Goal: Information Seeking & Learning: Learn about a topic

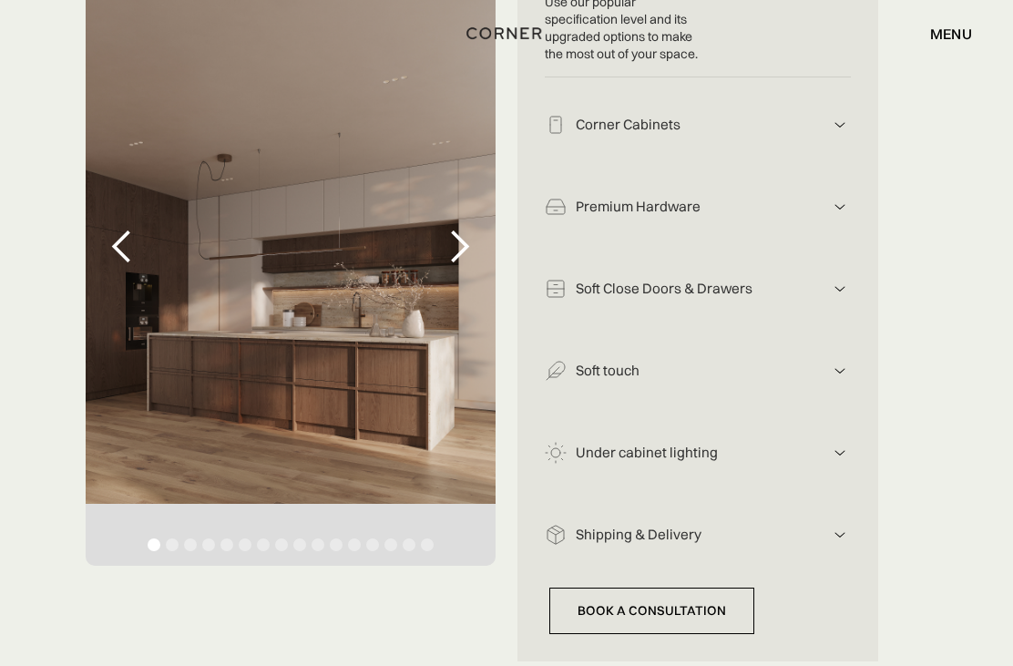
scroll to position [446, 0]
click at [817, 235] on div "Premium Hardware [PERSON_NAME] hardware combines German-engineered precision, p…" at bounding box center [698, 200] width 306 height 82
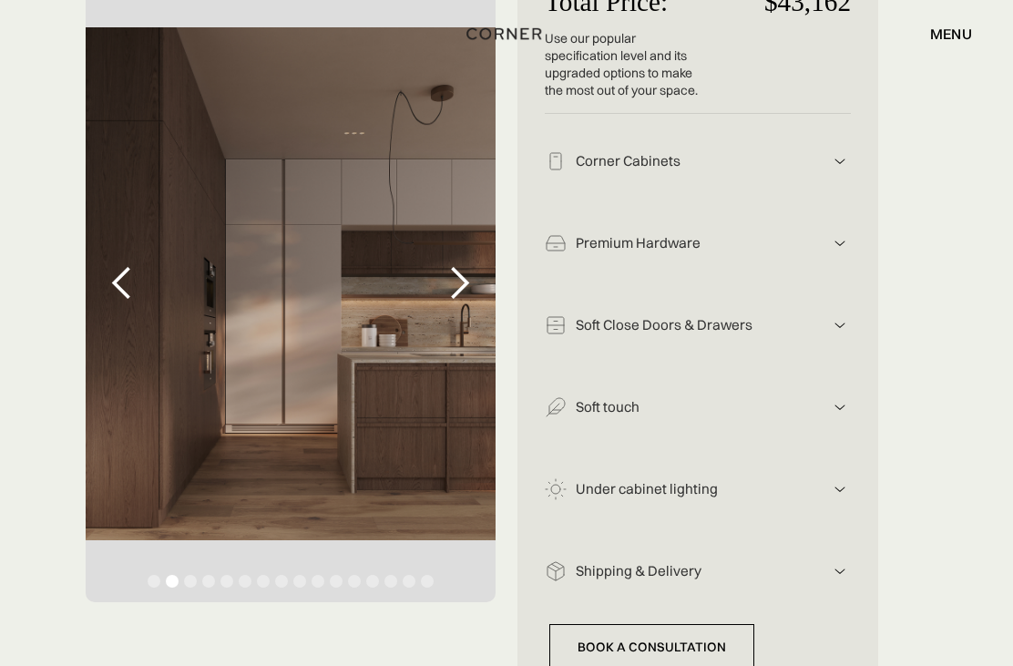
scroll to position [415, 0]
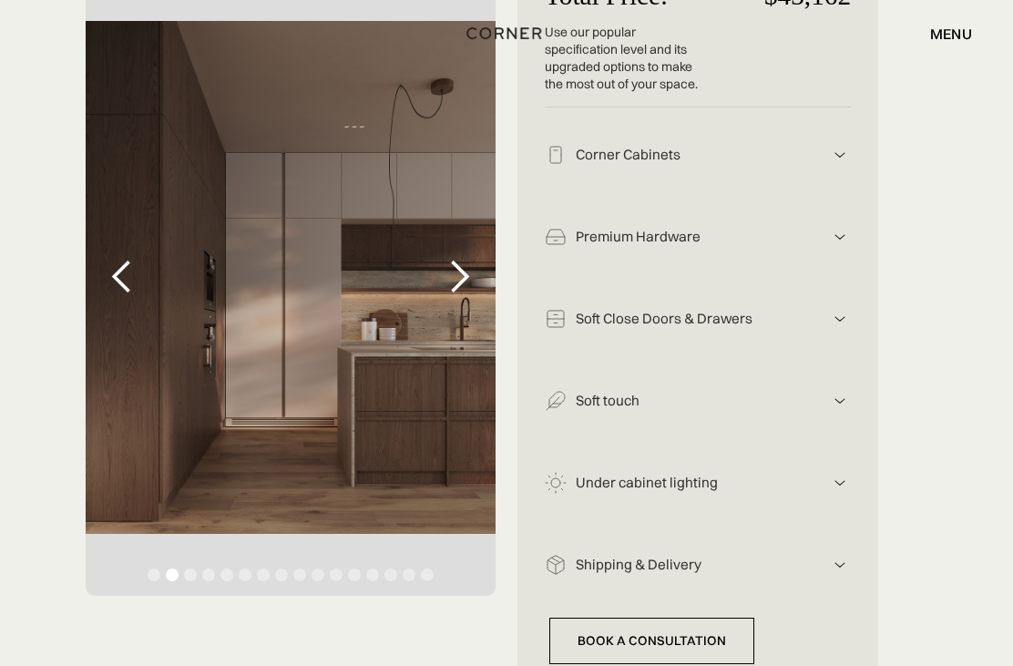
click at [467, 289] on div "next slide" at bounding box center [459, 278] width 36 height 36
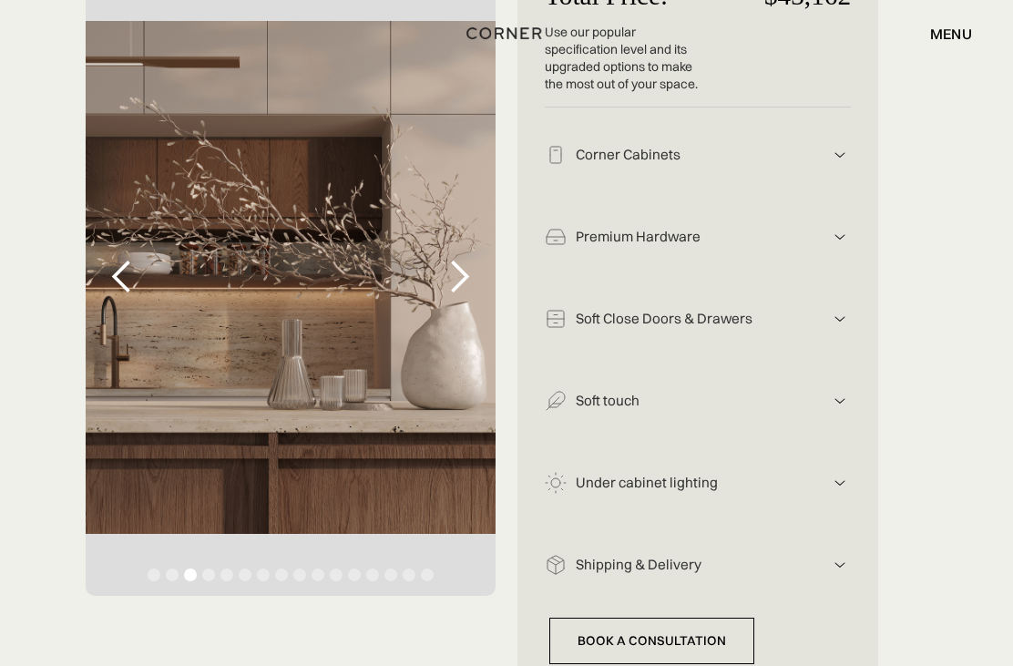
scroll to position [415, 0]
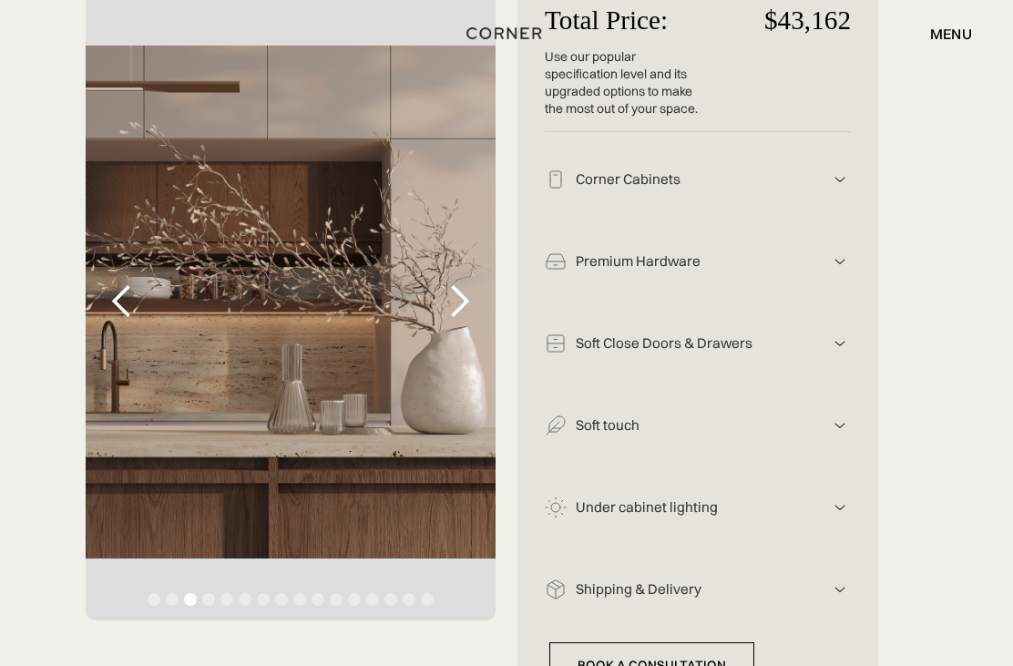
click at [464, 311] on div "next slide" at bounding box center [459, 302] width 36 height 36
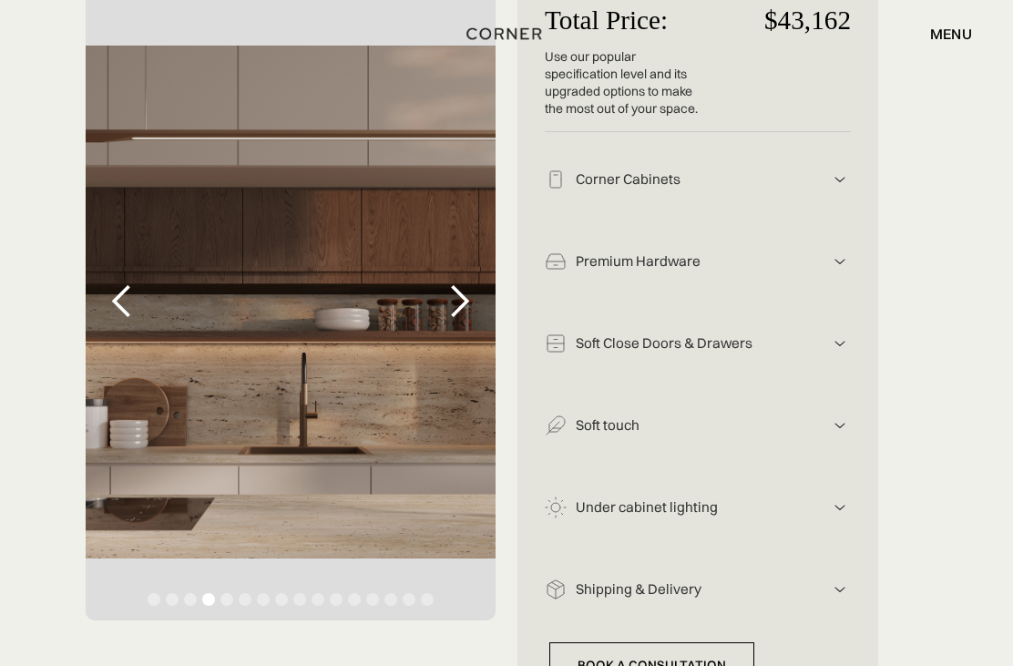
click at [459, 312] on div "next slide" at bounding box center [459, 301] width 36 height 36
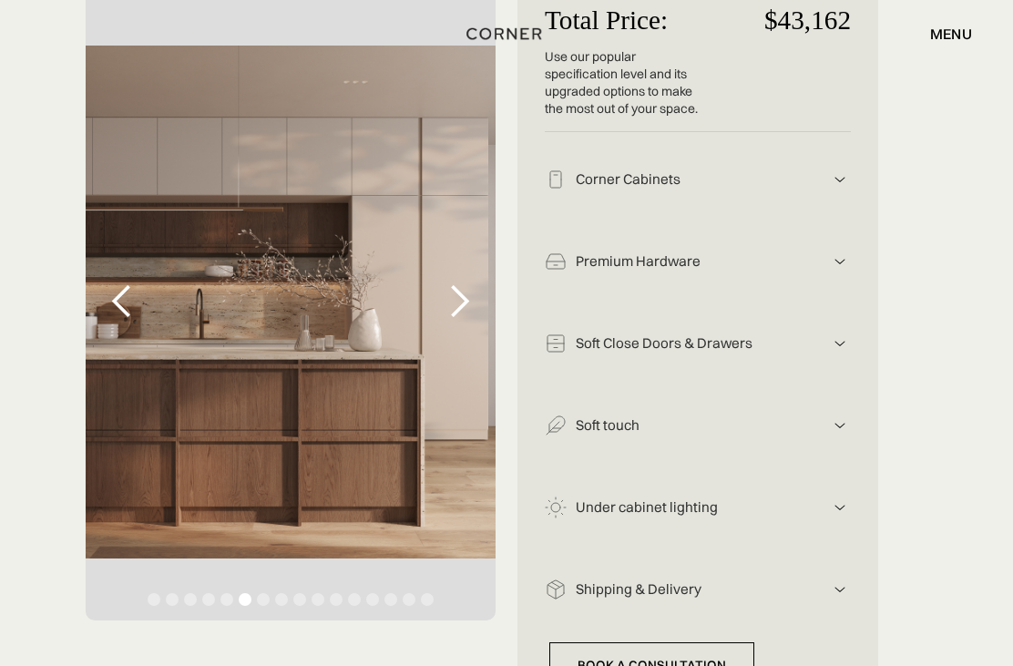
click at [472, 307] on div "next slide" at bounding box center [459, 301] width 36 height 36
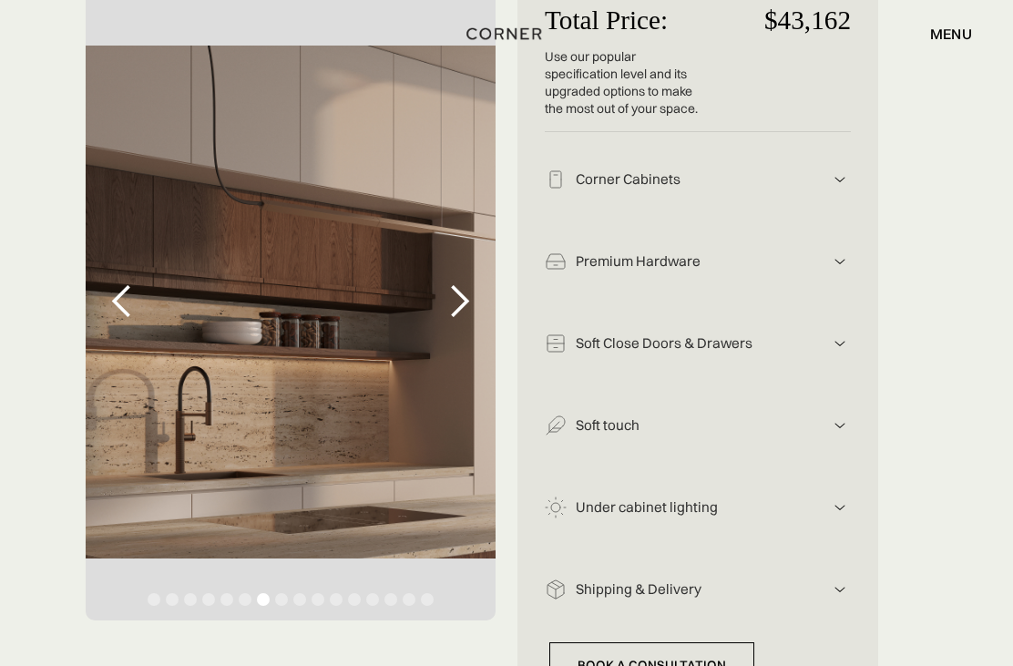
click at [467, 294] on div "next slide" at bounding box center [459, 301] width 36 height 36
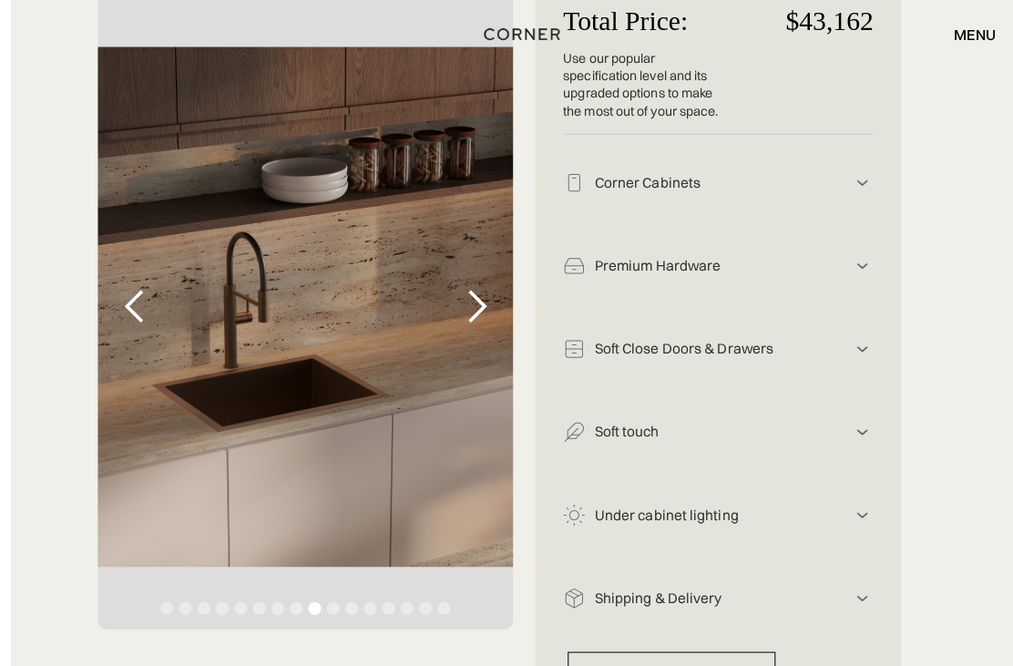
scroll to position [390, 0]
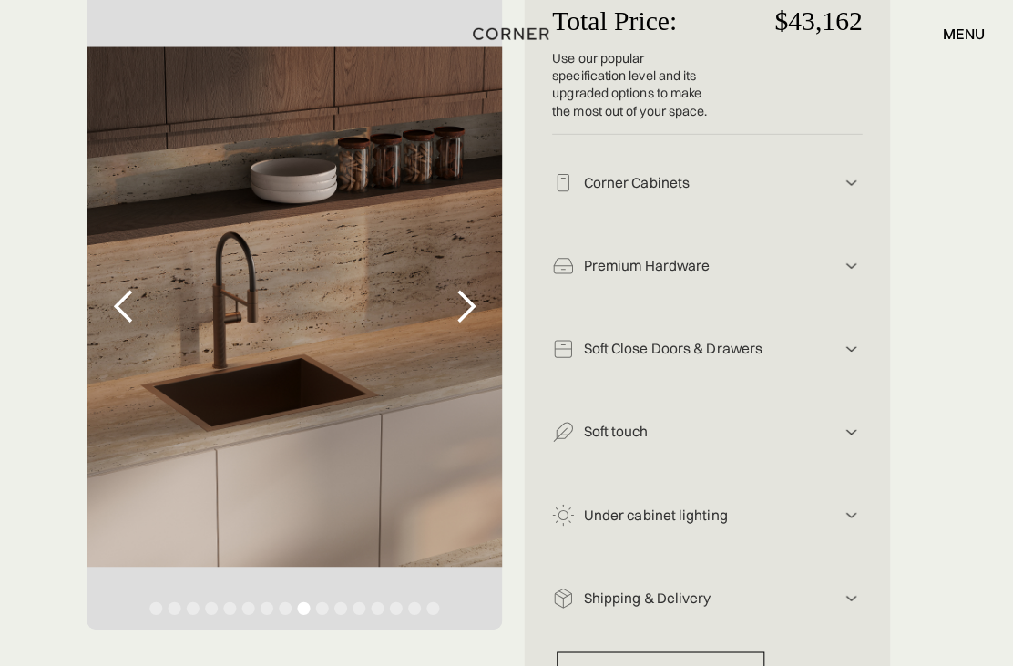
click at [457, 310] on div "next slide" at bounding box center [459, 302] width 36 height 36
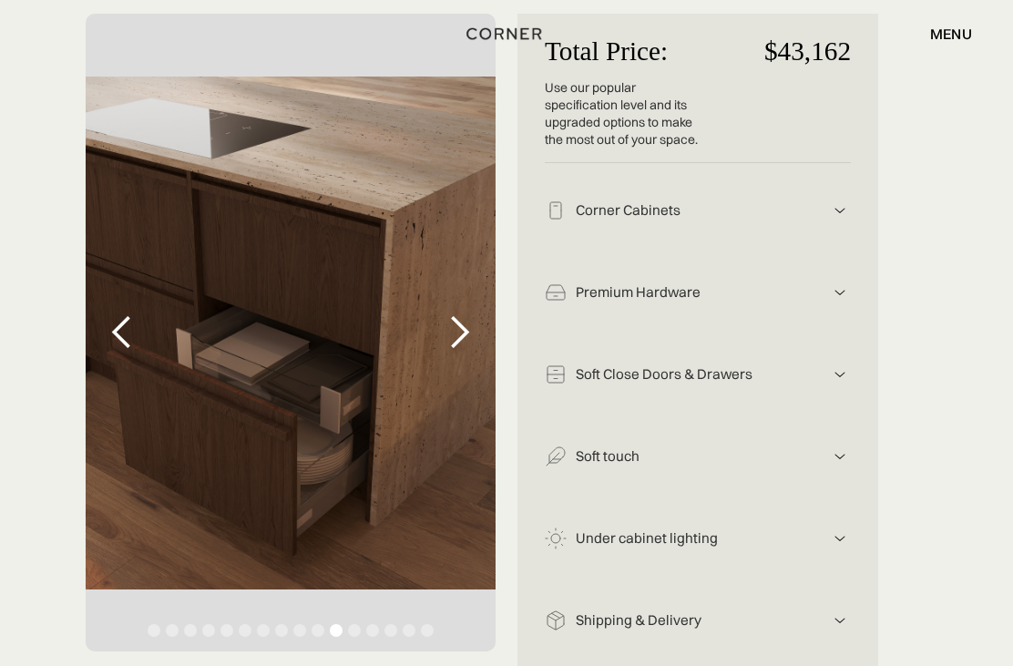
scroll to position [372, 0]
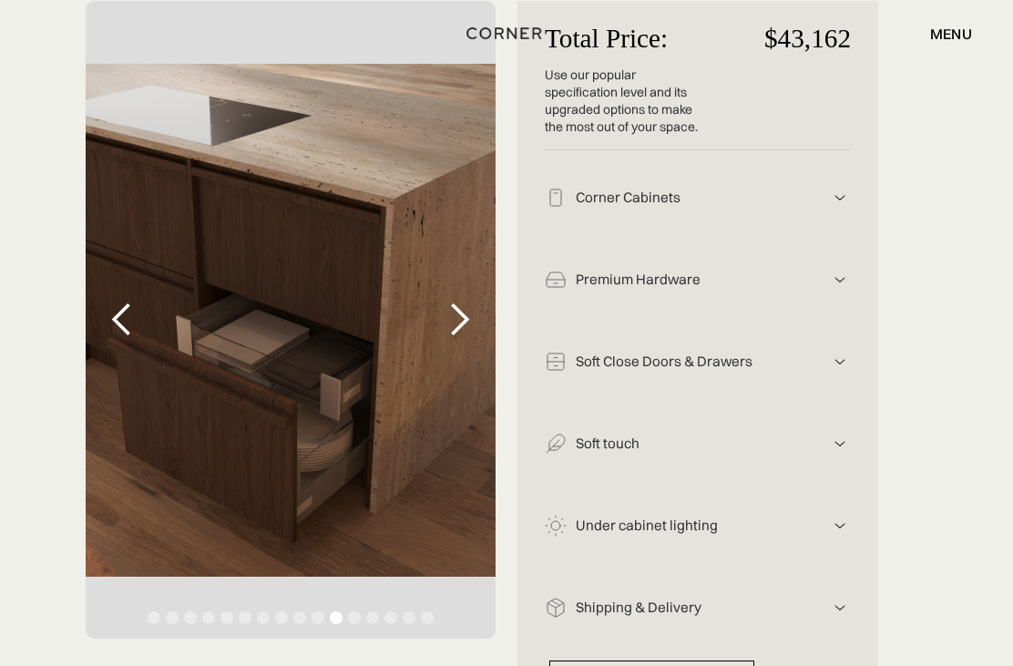
click at [456, 315] on div "next slide" at bounding box center [459, 320] width 36 height 36
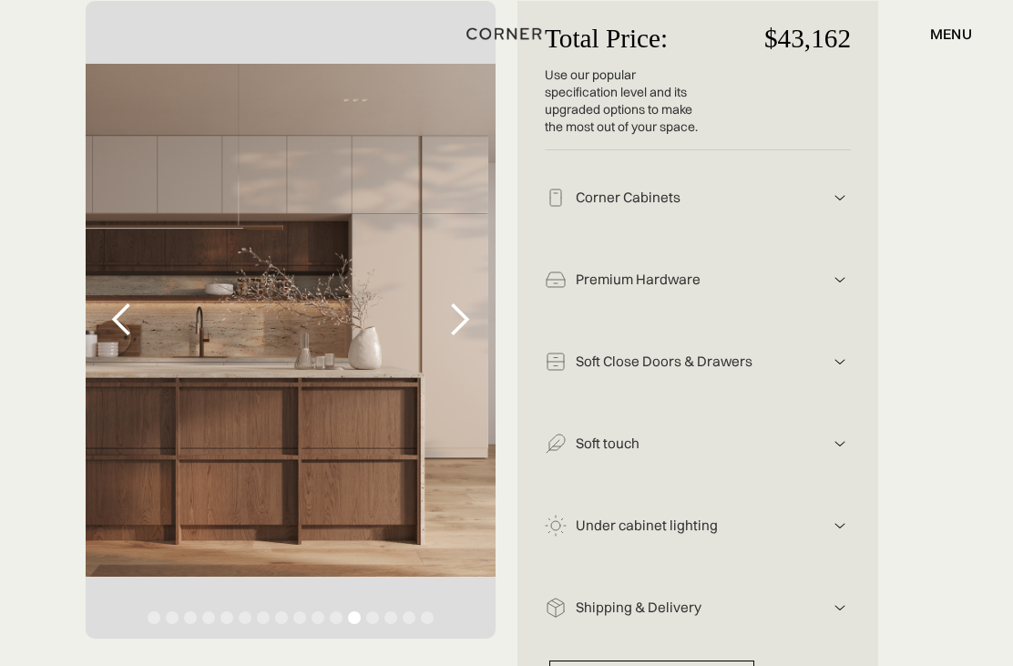
click at [466, 299] on div "next slide" at bounding box center [459, 320] width 73 height 638
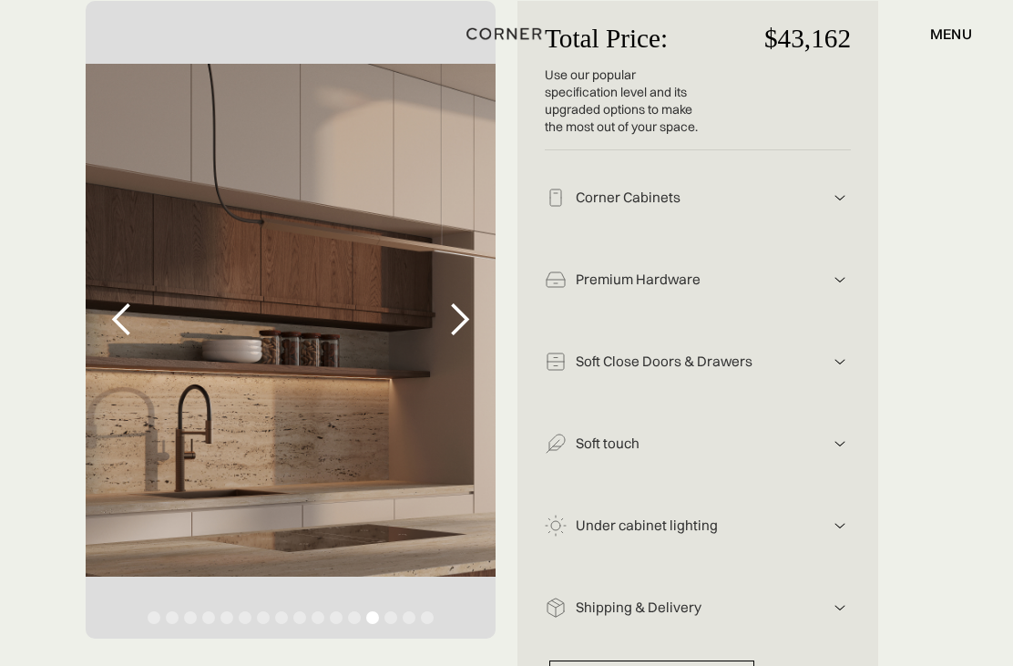
click at [483, 313] on div "next slide" at bounding box center [459, 320] width 73 height 638
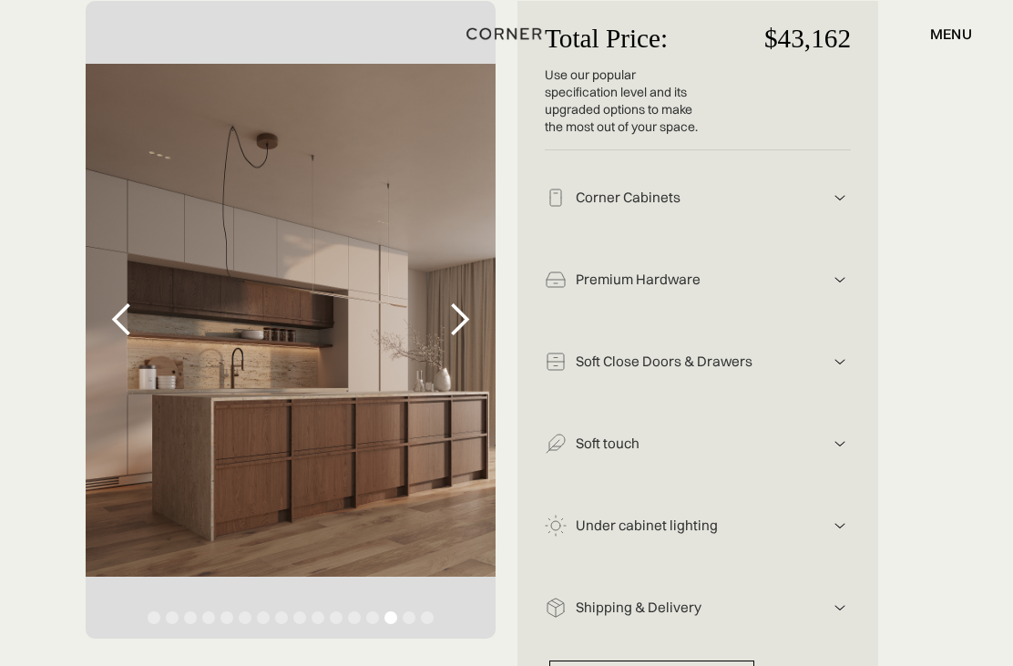
click at [459, 324] on div "next slide" at bounding box center [459, 320] width 36 height 36
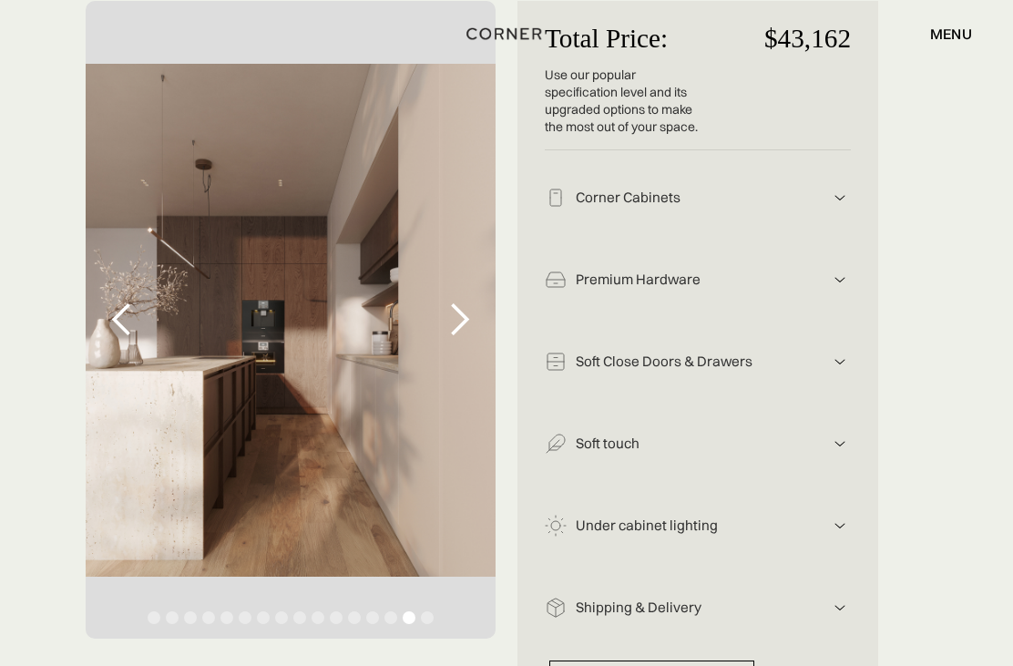
scroll to position [393, 0]
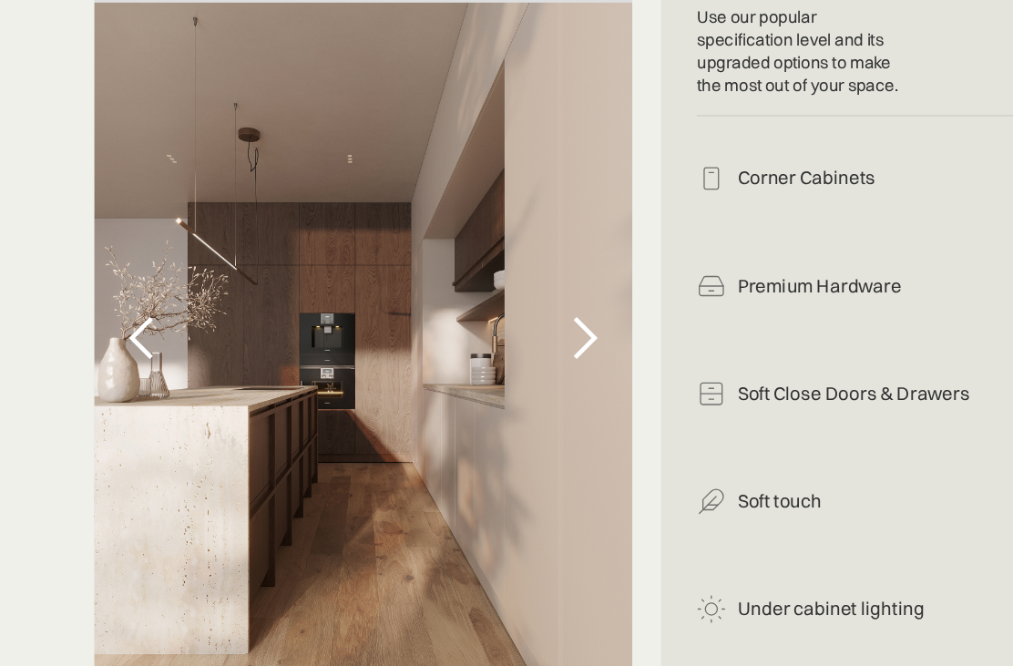
click at [441, 282] on div "next slide" at bounding box center [459, 300] width 36 height 36
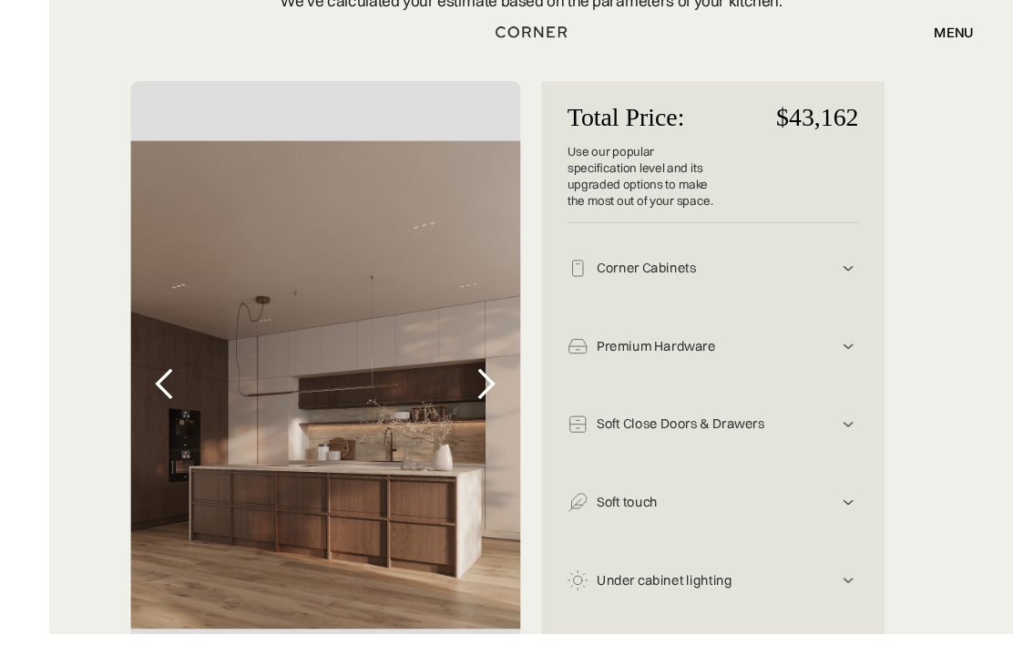
scroll to position [357, 0]
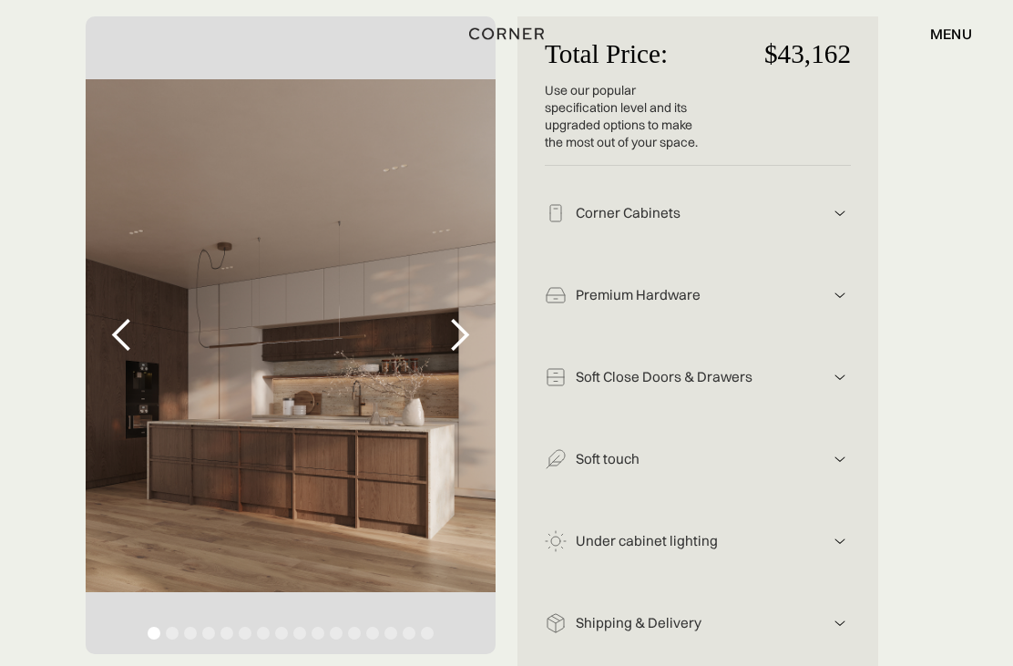
click at [457, 326] on div "next slide" at bounding box center [459, 335] width 36 height 36
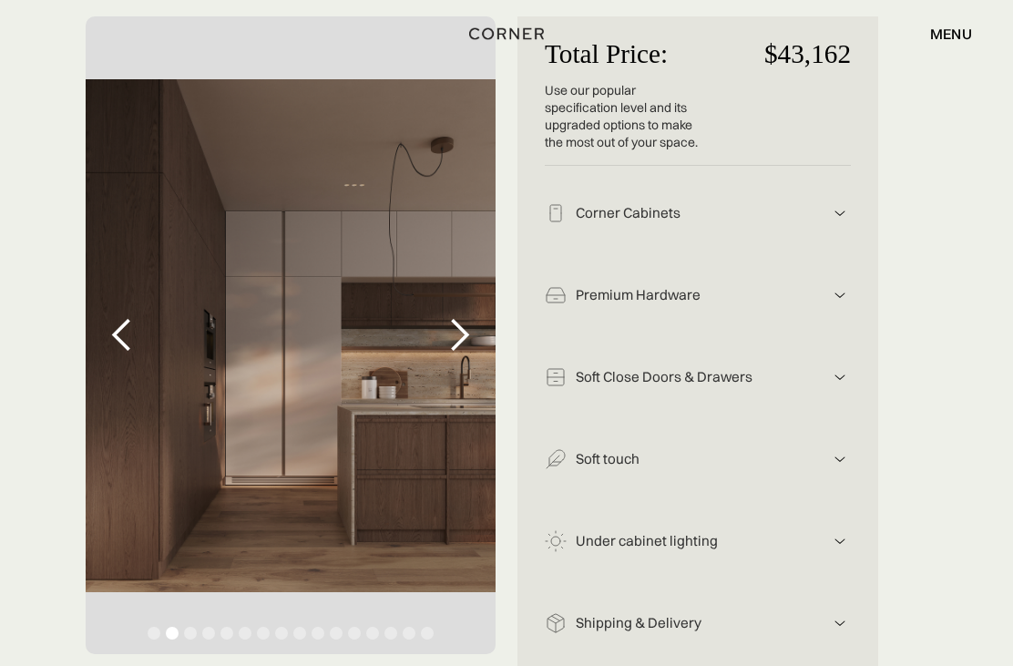
click at [436, 335] on div "next slide" at bounding box center [459, 335] width 73 height 638
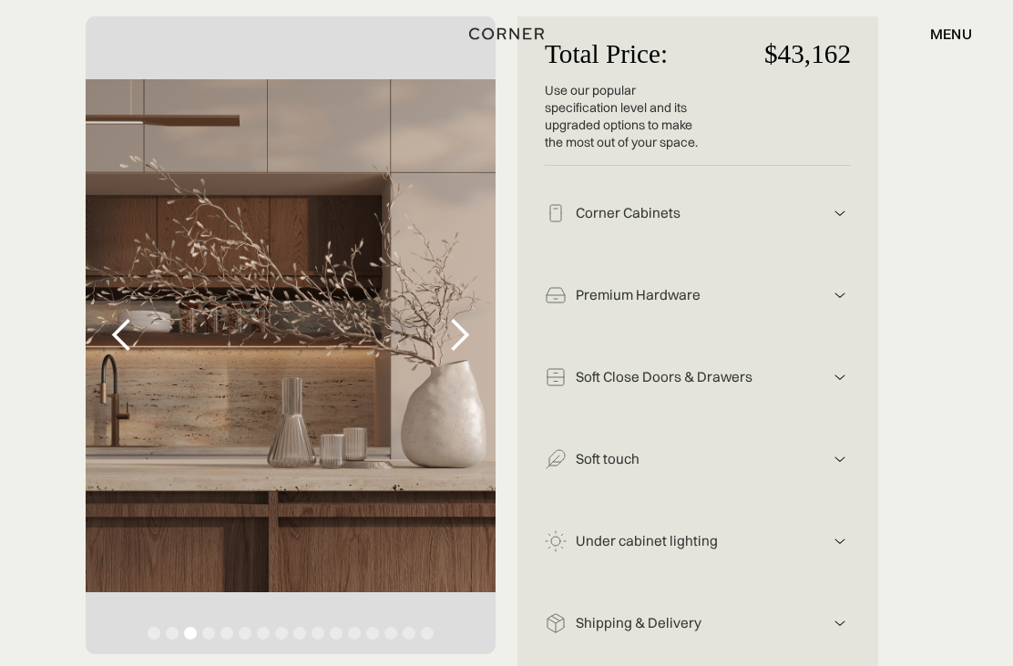
click at [459, 333] on div "next slide" at bounding box center [459, 335] width 36 height 36
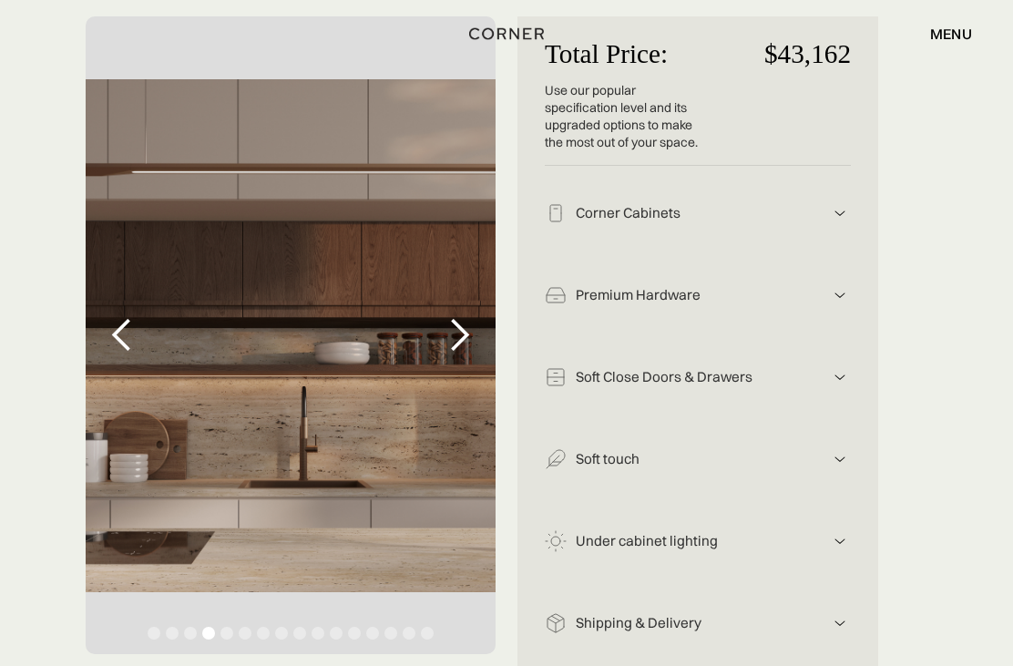
click at [451, 341] on div "next slide" at bounding box center [459, 335] width 36 height 36
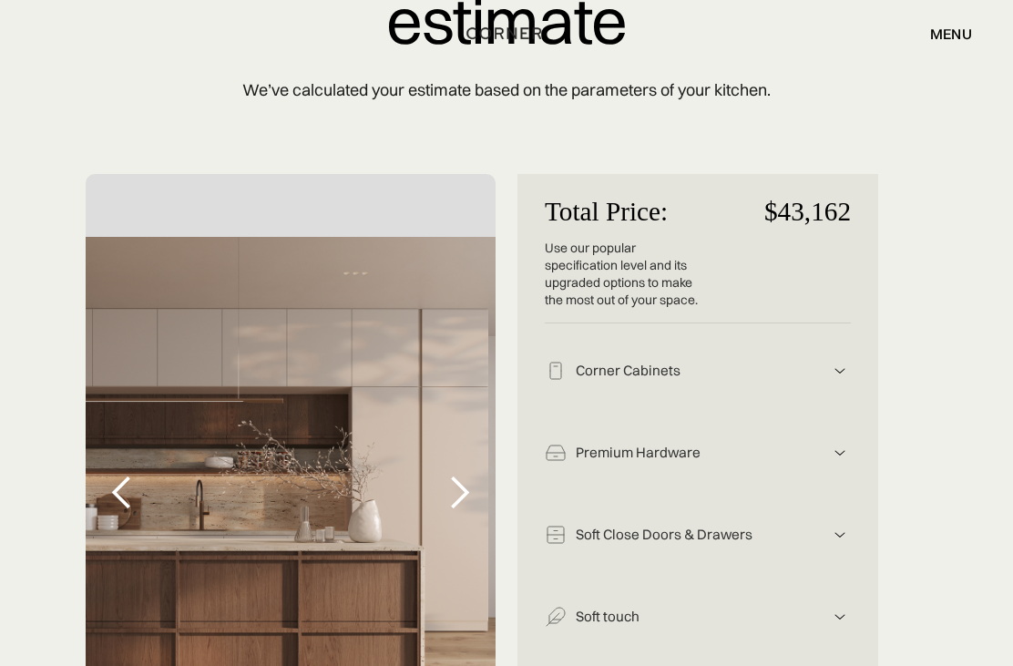
scroll to position [0, 0]
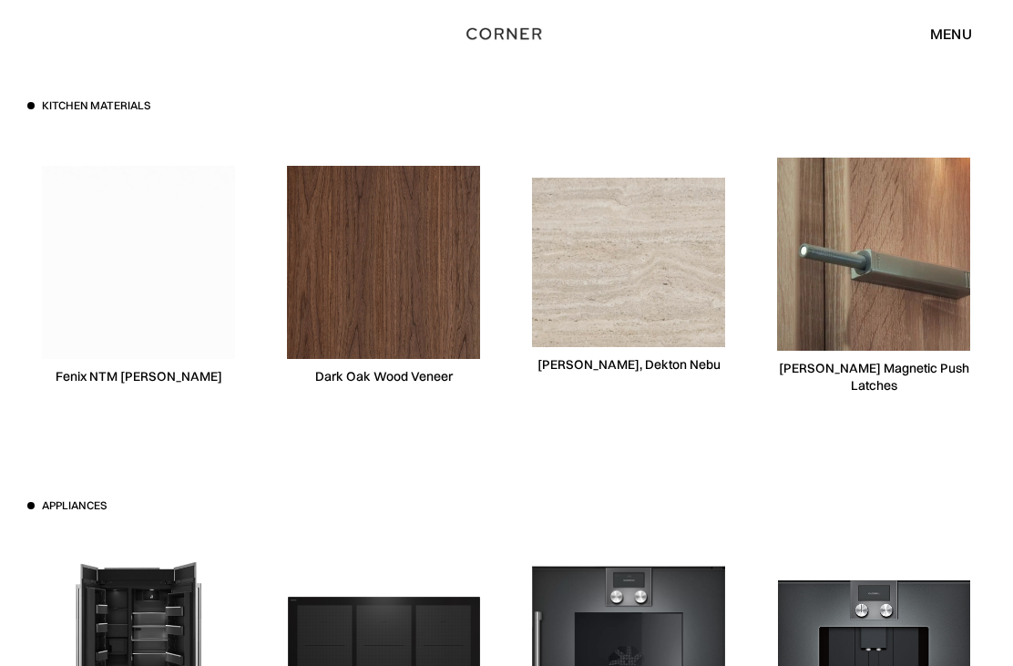
scroll to position [5031, 0]
